Goal: Browse casually

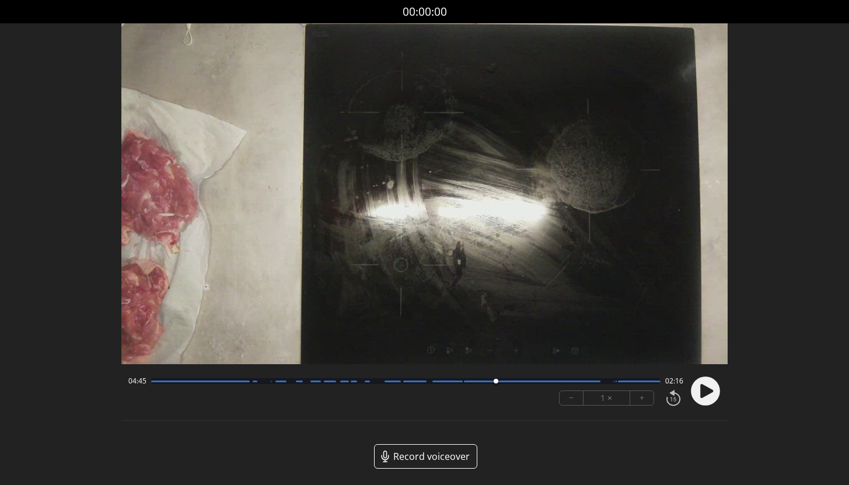
drag, startPoint x: 150, startPoint y: 384, endPoint x: 496, endPoint y: 394, distance: 345.4
click at [496, 394] on div "04:45 02:16 − 1 × +" at bounding box center [403, 391] width 559 height 40
drag, startPoint x: 499, startPoint y: 383, endPoint x: 610, endPoint y: 386, distance: 111.4
click at [610, 386] on div at bounding box center [608, 381] width 16 height 16
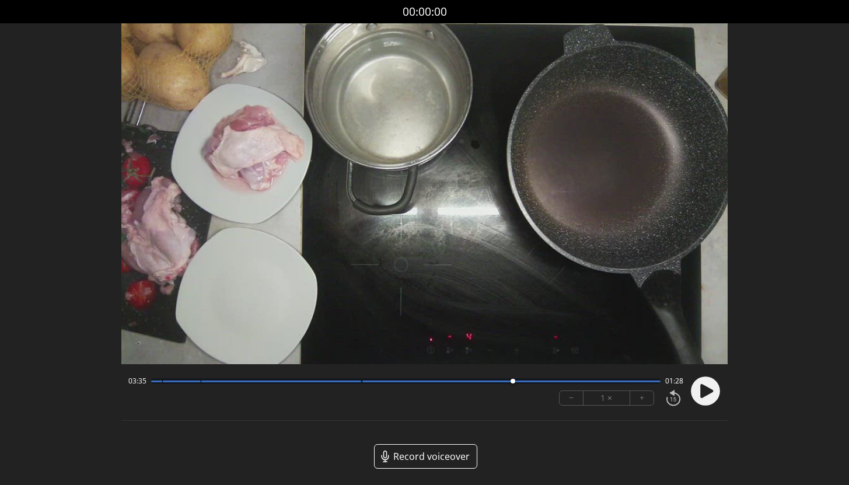
drag, startPoint x: 153, startPoint y: 383, endPoint x: 513, endPoint y: 386, distance: 359.3
click at [513, 386] on div at bounding box center [513, 381] width 16 height 16
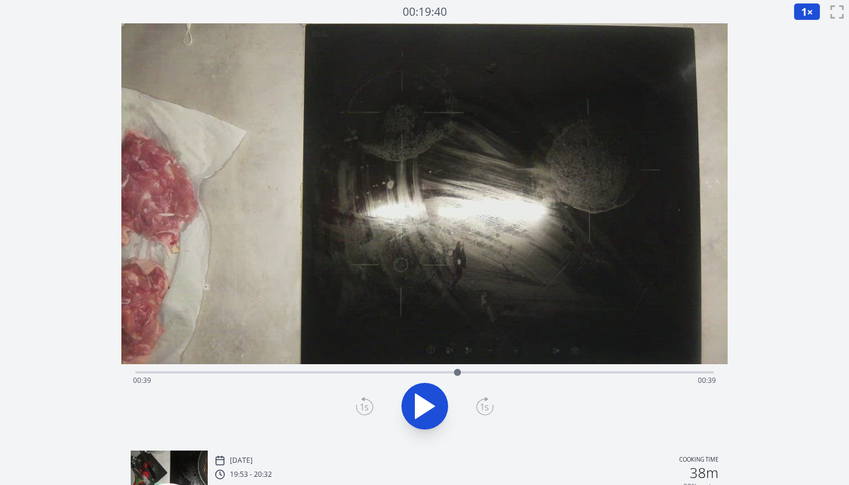
drag, startPoint x: 141, startPoint y: 373, endPoint x: 506, endPoint y: 394, distance: 365.7
click at [505, 394] on div "Time elapsed: 00:39 Time remaining: 00:39" at bounding box center [424, 402] width 606 height 77
drag, startPoint x: 510, startPoint y: 375, endPoint x: 659, endPoint y: 379, distance: 148.2
click at [659, 379] on div at bounding box center [658, 371] width 17 height 17
drag, startPoint x: 664, startPoint y: 373, endPoint x: 416, endPoint y: 372, distance: 247.9
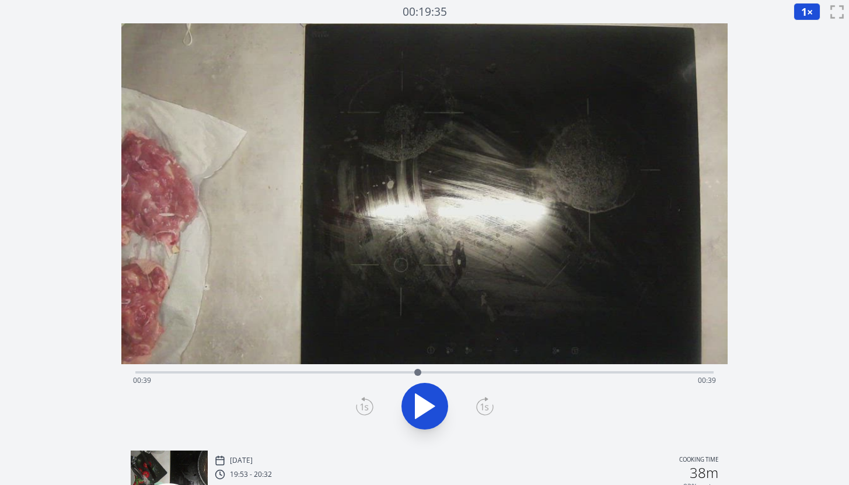
click at [416, 372] on div at bounding box center [417, 372] width 7 height 7
